Goal: Check status: Check status

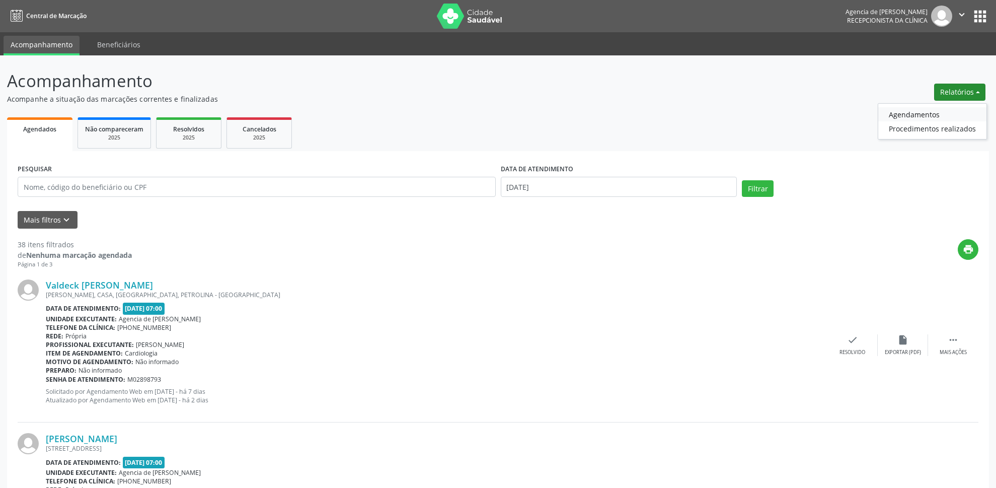
click at [918, 116] on link "Agendamentos" at bounding box center [933, 114] width 108 height 14
select select "8"
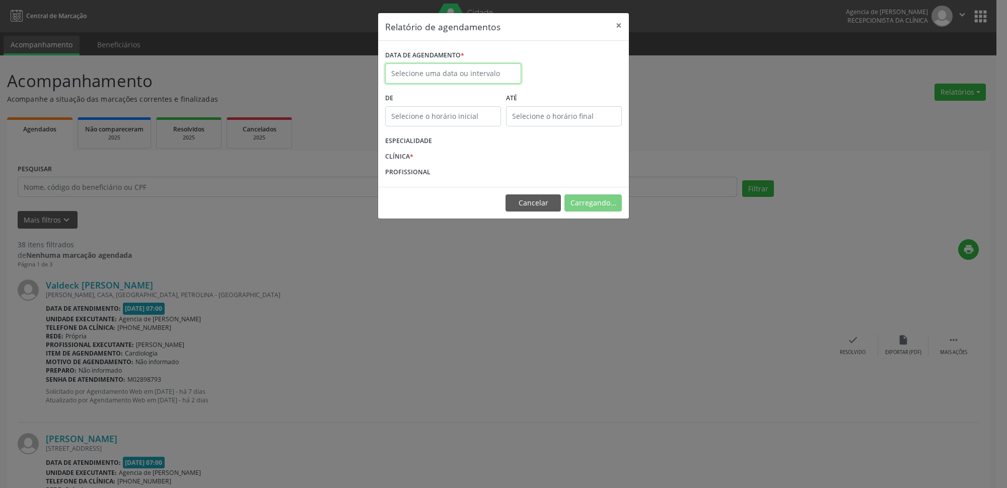
click at [462, 76] on input "text" at bounding box center [453, 73] width 136 height 20
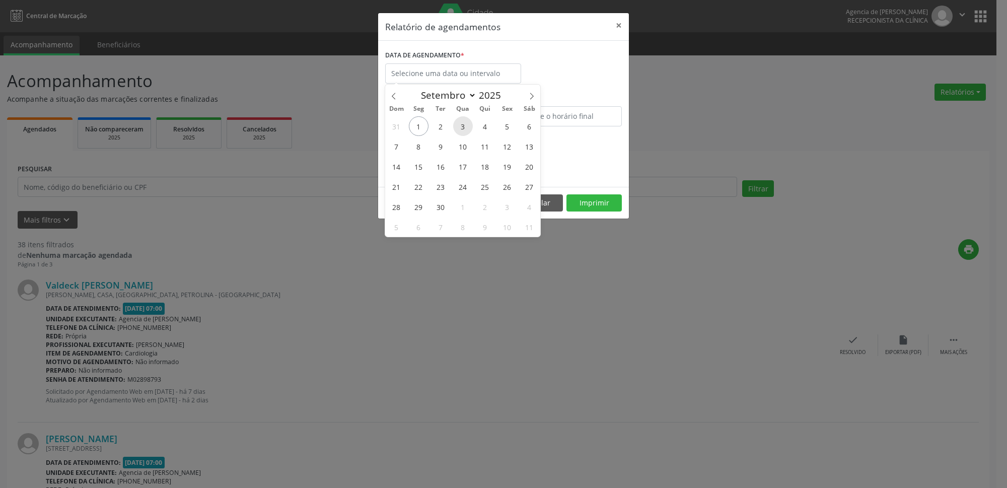
click at [460, 126] on span "3" at bounding box center [463, 126] width 20 height 20
type input "[DATE]"
click at [460, 126] on span "3" at bounding box center [463, 126] width 20 height 20
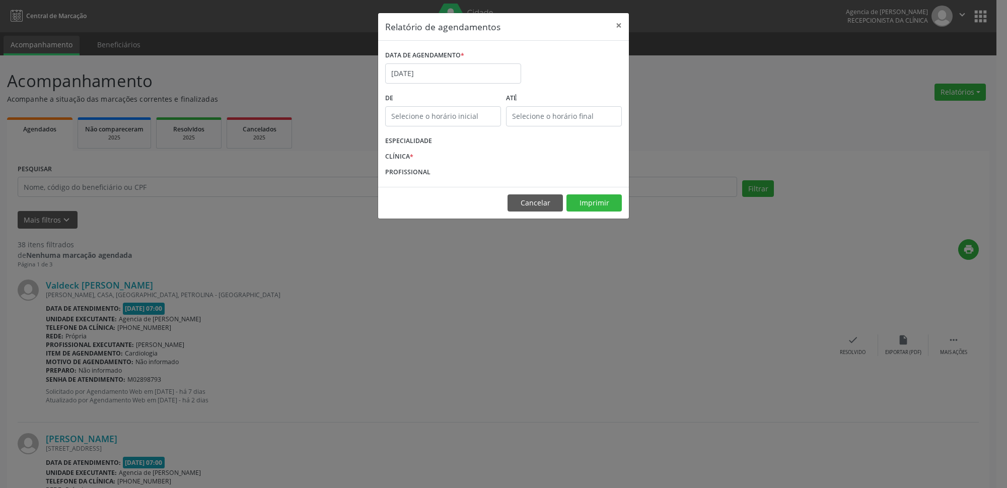
click at [453, 116] on input "text" at bounding box center [443, 116] width 116 height 20
type input "12:00"
click at [458, 114] on input "12:00" at bounding box center [443, 116] width 116 height 20
drag, startPoint x: 646, startPoint y: 179, endPoint x: 636, endPoint y: 118, distance: 61.3
click at [647, 163] on div "Relatório de agendamentos × DATA DE AGENDAMENTO * [DATE] De 12:00 ATÉ ESPECIALI…" at bounding box center [503, 244] width 1007 height 488
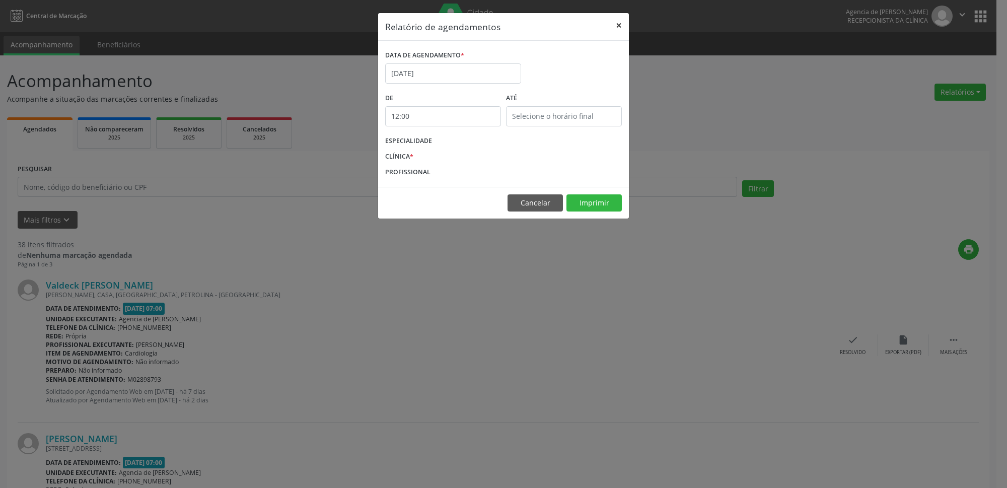
click at [623, 25] on button "×" at bounding box center [619, 25] width 20 height 25
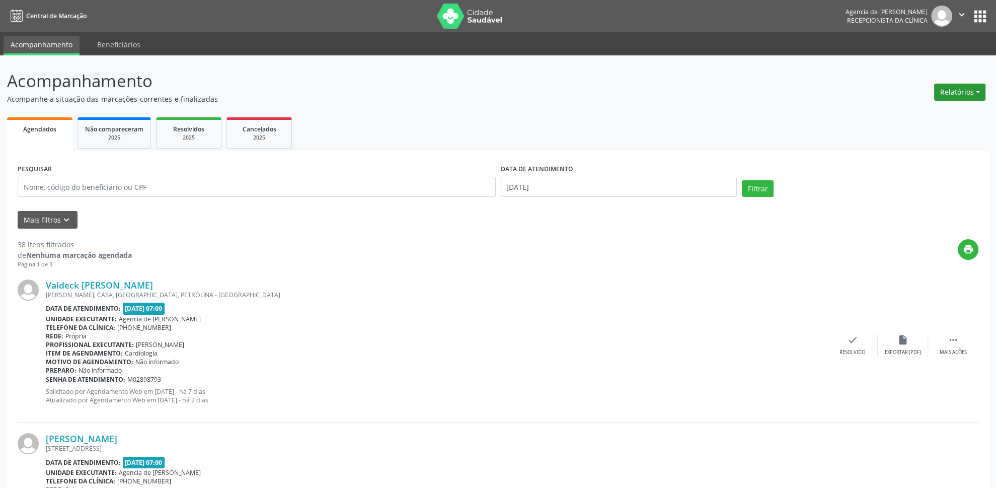
click at [951, 95] on button "Relatórios" at bounding box center [960, 92] width 51 height 17
click at [908, 110] on link "Agendamentos" at bounding box center [933, 114] width 108 height 14
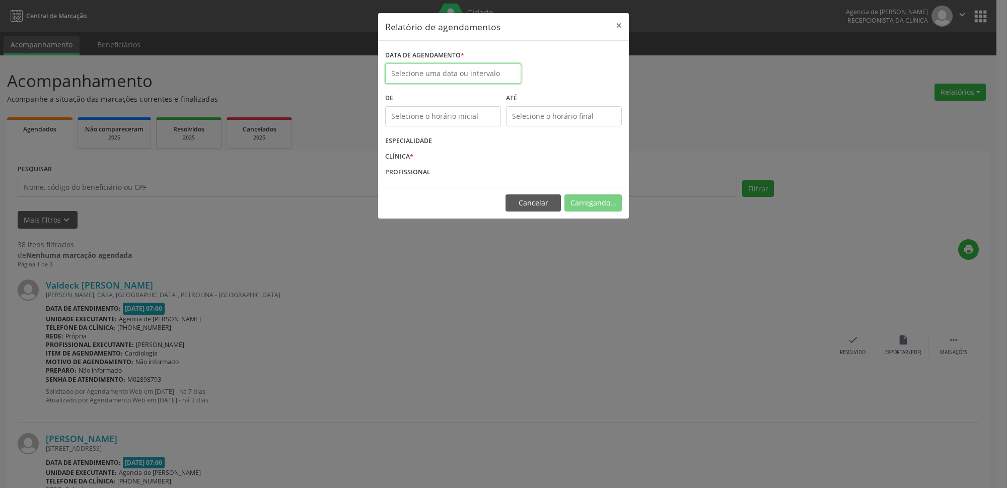
click at [496, 78] on input "text" at bounding box center [453, 73] width 136 height 20
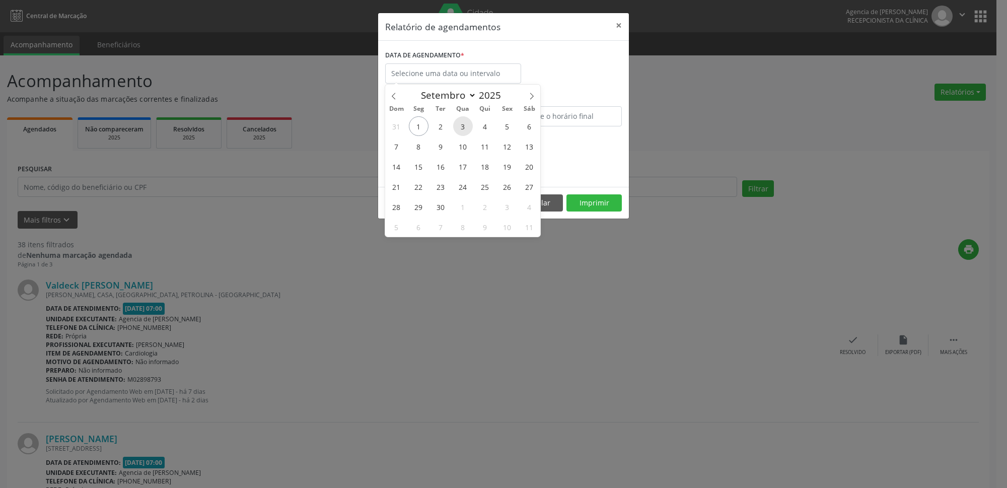
click at [468, 126] on span "3" at bounding box center [463, 126] width 20 height 20
type input "[DATE]"
click at [468, 126] on span "3" at bounding box center [463, 126] width 20 height 20
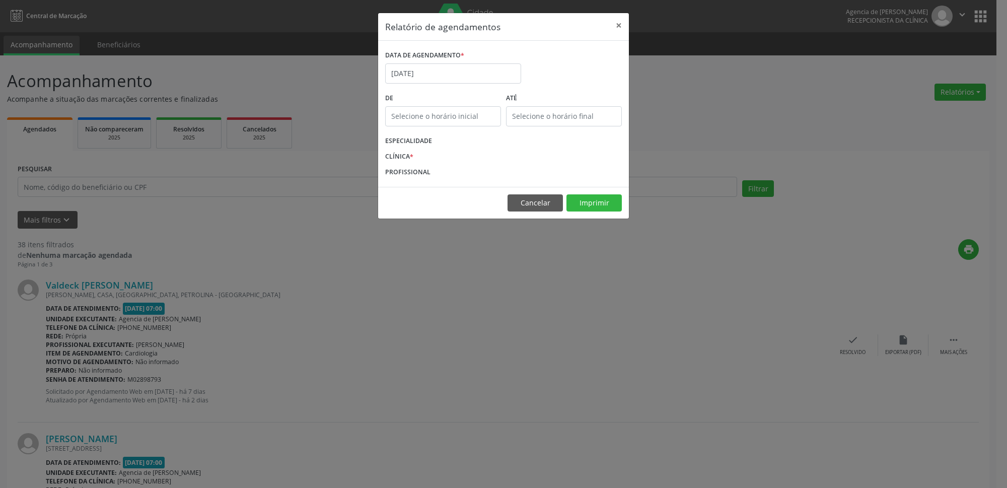
click at [469, 121] on input "text" at bounding box center [443, 116] width 116 height 20
type input "12:00"
click at [486, 116] on input "12:00" at bounding box center [443, 116] width 116 height 20
click at [484, 166] on div "PROFISSIONAL" at bounding box center [504, 172] width 242 height 16
click at [452, 118] on input "12:00" at bounding box center [443, 116] width 116 height 20
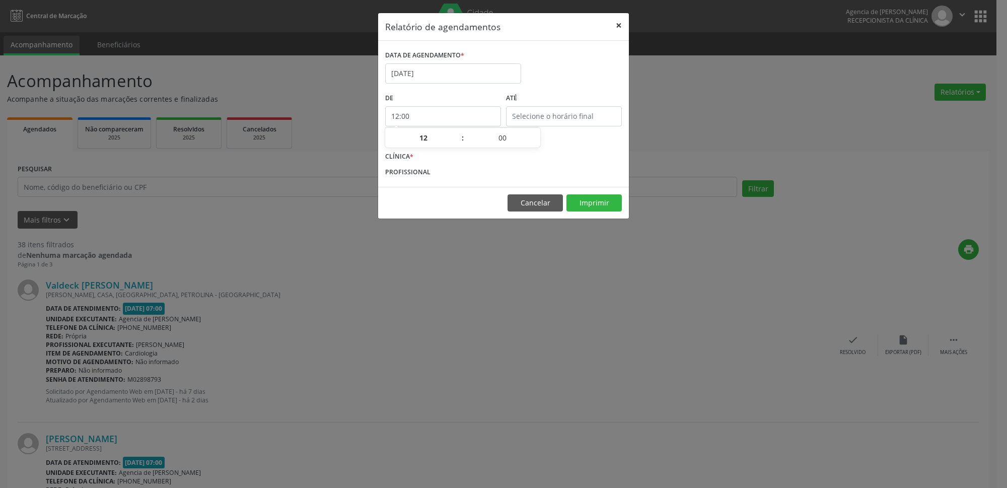
click at [622, 20] on button "×" at bounding box center [619, 25] width 20 height 25
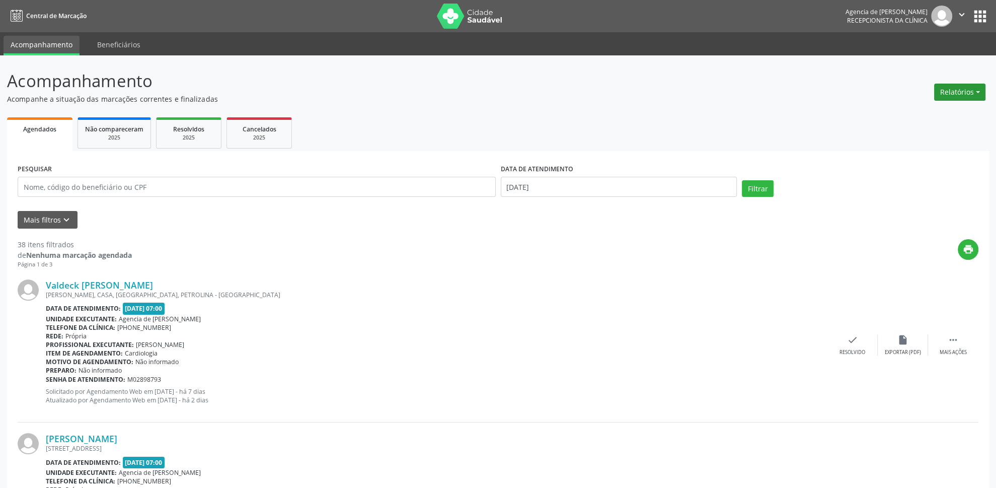
click at [944, 95] on button "Relatórios" at bounding box center [960, 92] width 51 height 17
click at [899, 113] on link "Agendamentos" at bounding box center [933, 114] width 108 height 14
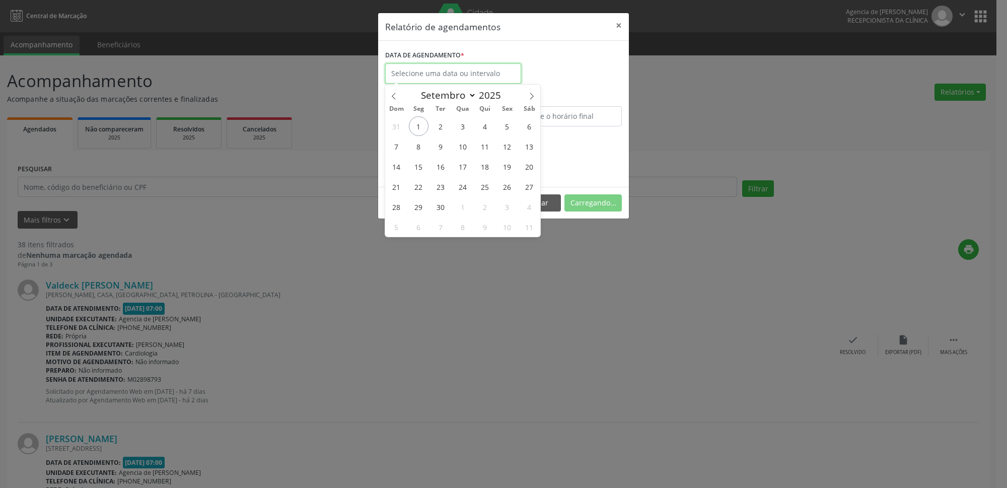
click at [478, 75] on input "text" at bounding box center [453, 73] width 136 height 20
click at [464, 125] on span "3" at bounding box center [463, 126] width 20 height 20
type input "[DATE]"
click at [464, 125] on span "3" at bounding box center [463, 126] width 20 height 20
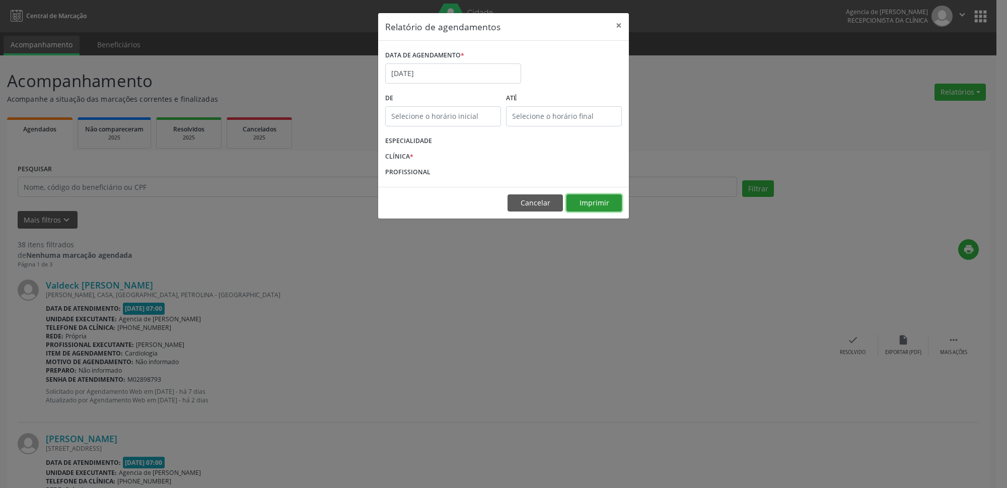
click at [594, 196] on button "Imprimir" at bounding box center [593, 202] width 55 height 17
click at [586, 198] on button "Imprimir" at bounding box center [593, 202] width 55 height 17
click at [584, 193] on footer "Cancelar Imprimir" at bounding box center [503, 203] width 251 height 32
click at [591, 204] on button "Imprimir" at bounding box center [593, 202] width 55 height 17
click at [619, 25] on button "×" at bounding box center [619, 25] width 20 height 25
